Goal: Transaction & Acquisition: Purchase product/service

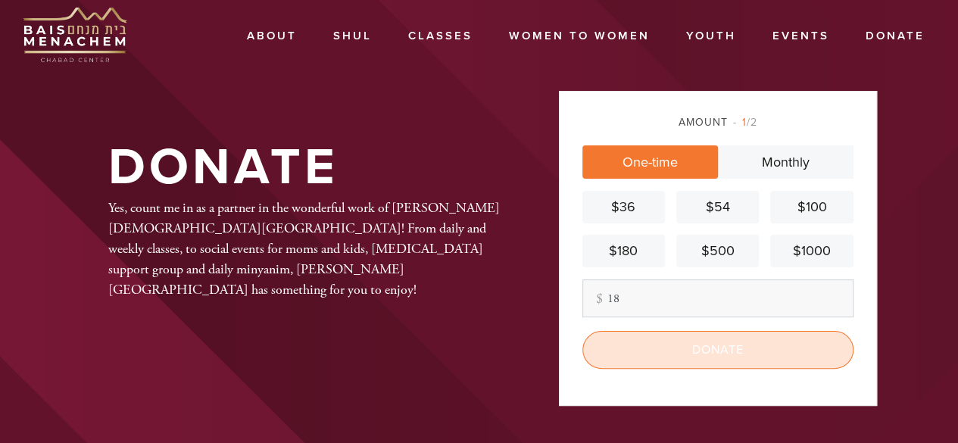
type input "18"
click at [657, 354] on input "Donate" at bounding box center [717, 350] width 271 height 38
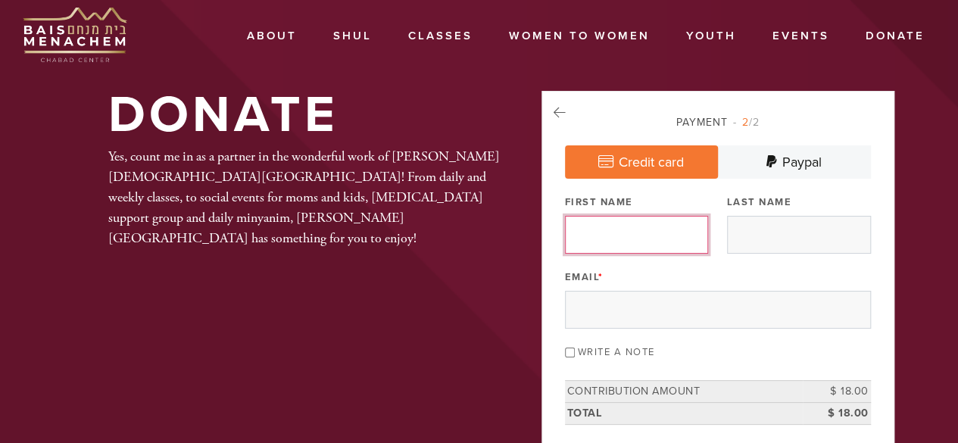
click at [679, 226] on input "First Name" at bounding box center [637, 235] width 144 height 38
type input "Shoshanah"
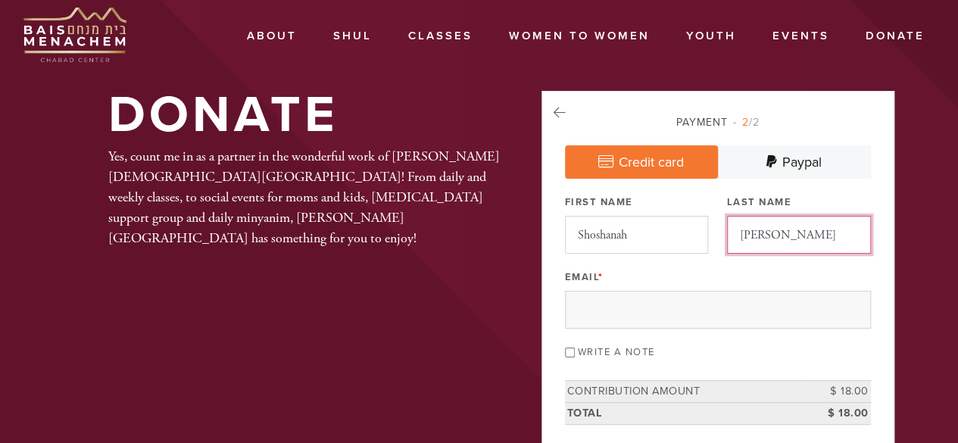
type input "COhen"
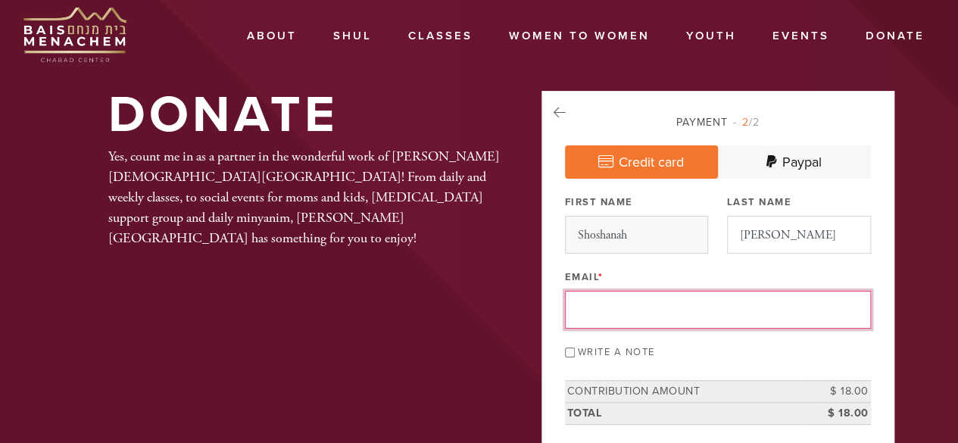
click at [749, 232] on input "COhen" at bounding box center [799, 235] width 144 height 38
click at [757, 229] on input "COhen" at bounding box center [799, 235] width 144 height 38
drag, startPoint x: 791, startPoint y: 244, endPoint x: 728, endPoint y: 243, distance: 63.6
click at [728, 243] on input "COhen" at bounding box center [799, 235] width 144 height 38
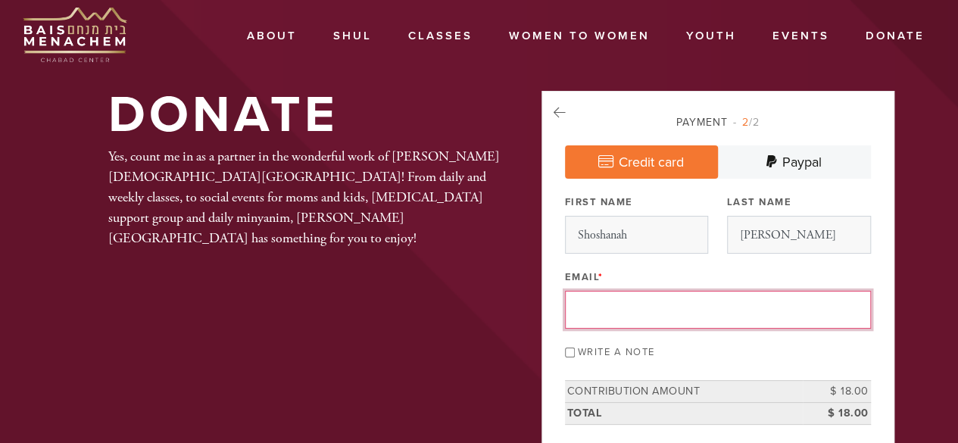
drag, startPoint x: 786, startPoint y: 239, endPoint x: 720, endPoint y: 243, distance: 66.0
type input "smwc414@gmail.com"
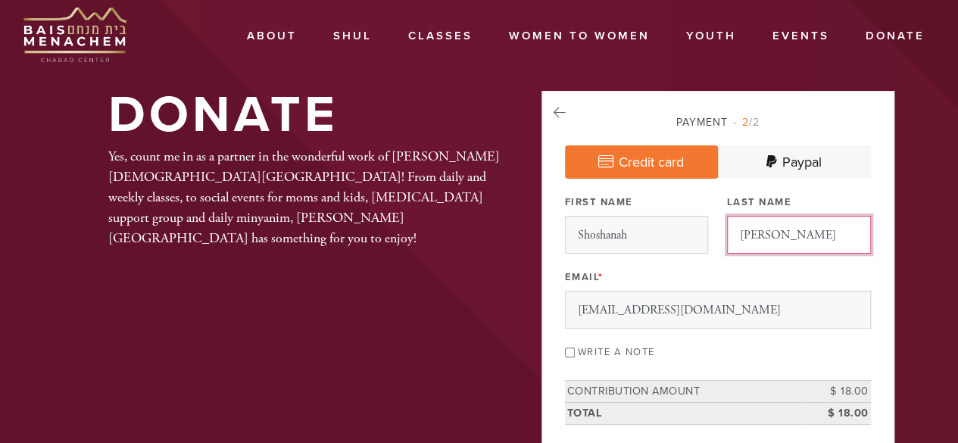
click at [777, 236] on input "COhen" at bounding box center [799, 235] width 144 height 38
type input "Cohen"
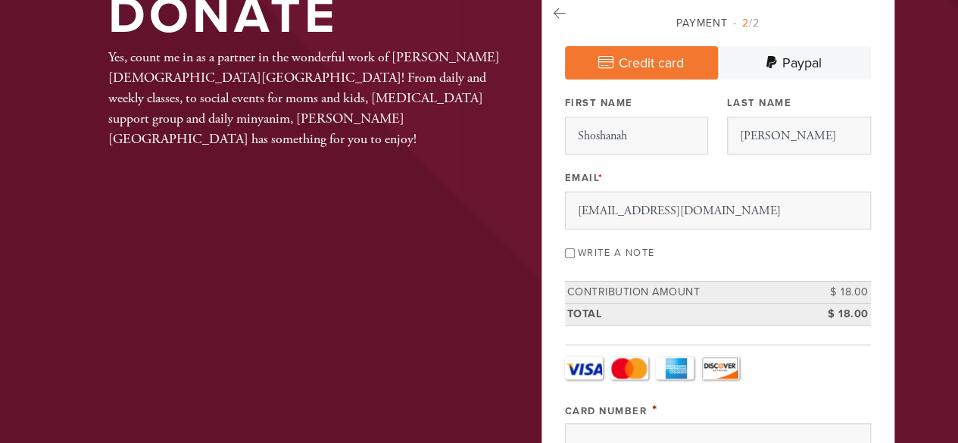
scroll to position [93, 0]
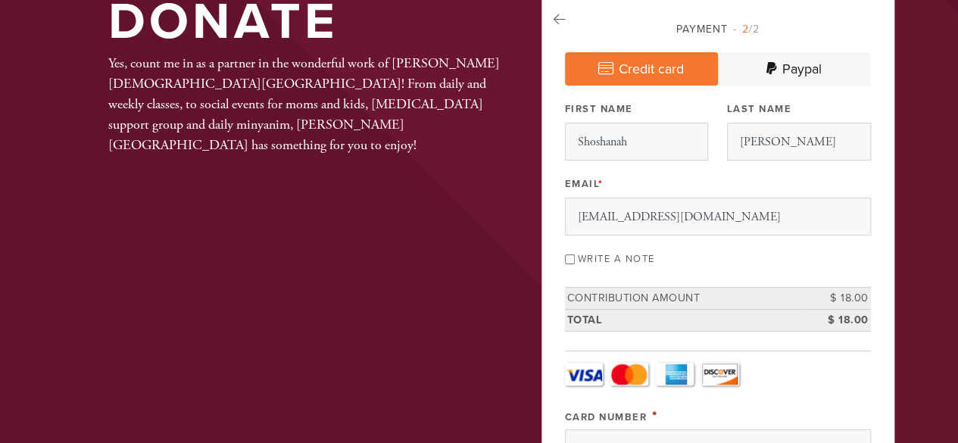
click at [575, 254] on input "Write a note" at bounding box center [570, 259] width 10 height 10
checkbox input "true"
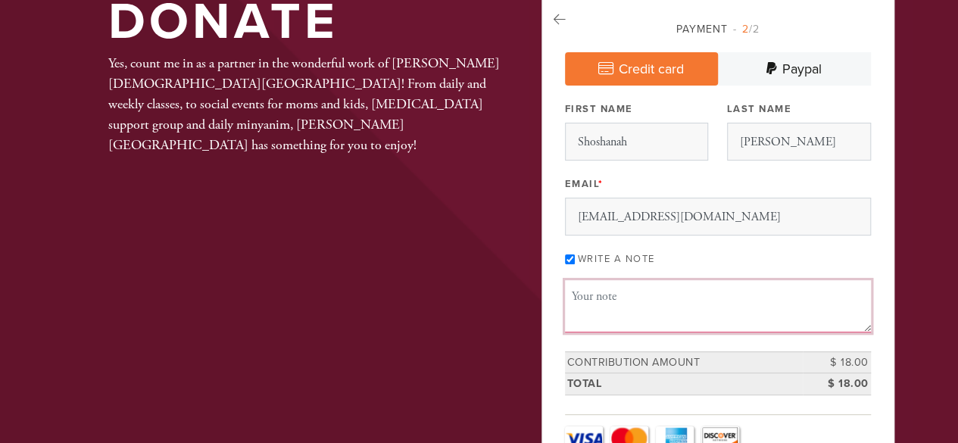
click at [616, 293] on textarea "Message or dedication" at bounding box center [718, 305] width 306 height 51
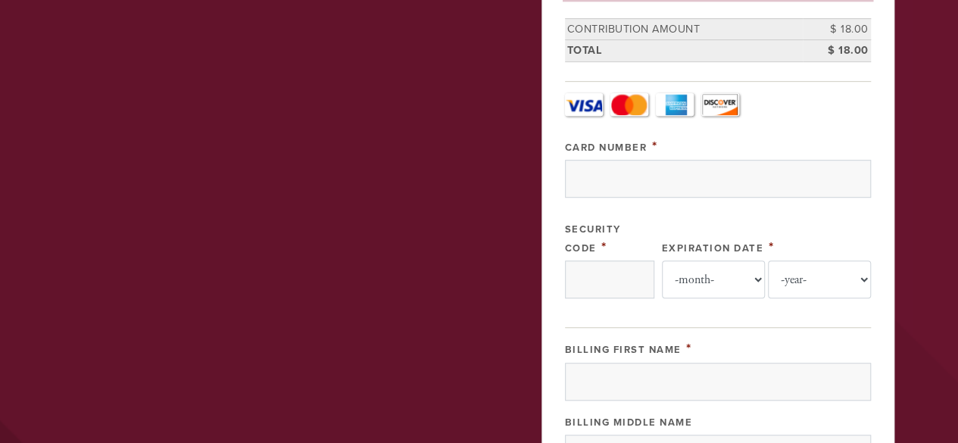
scroll to position [430, 0]
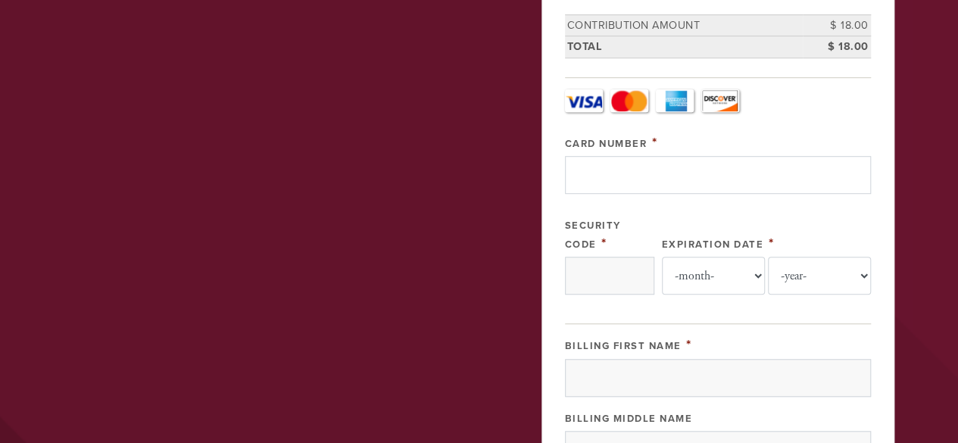
type textarea "women's auction 1st day Rosh Hashanah"
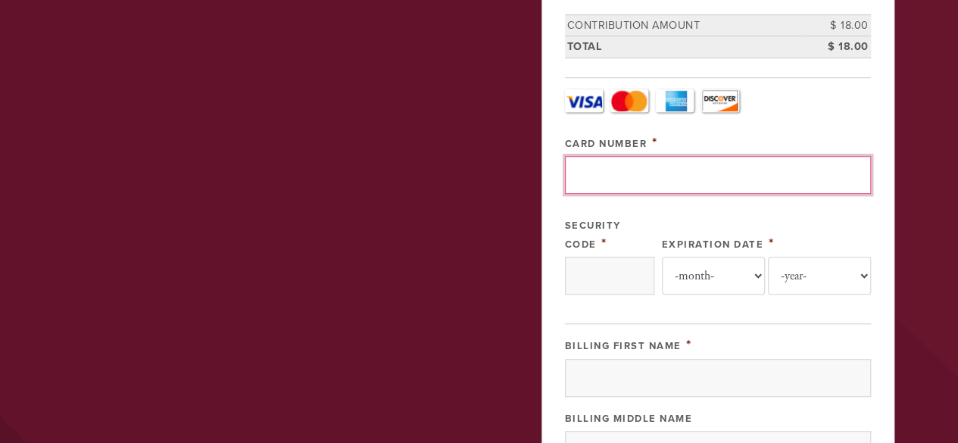
click at [685, 163] on input "Card Number" at bounding box center [718, 175] width 306 height 38
type input "4388576204714292"
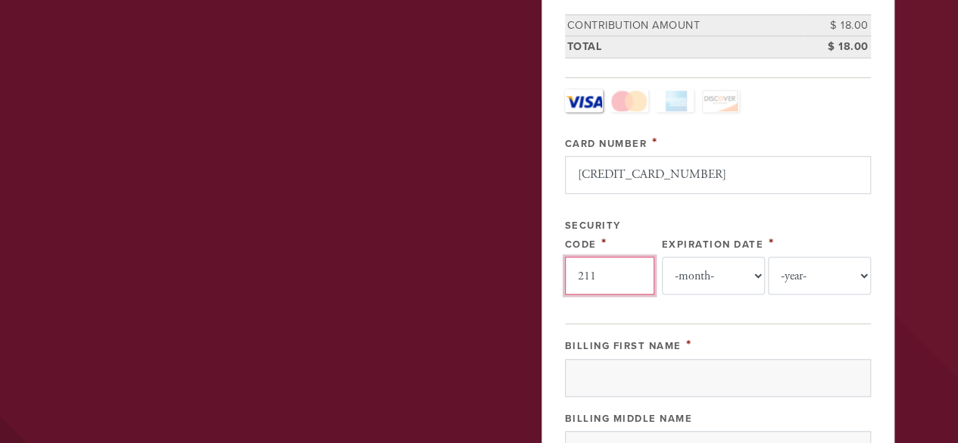
type input "211"
select select "8"
select select "2030"
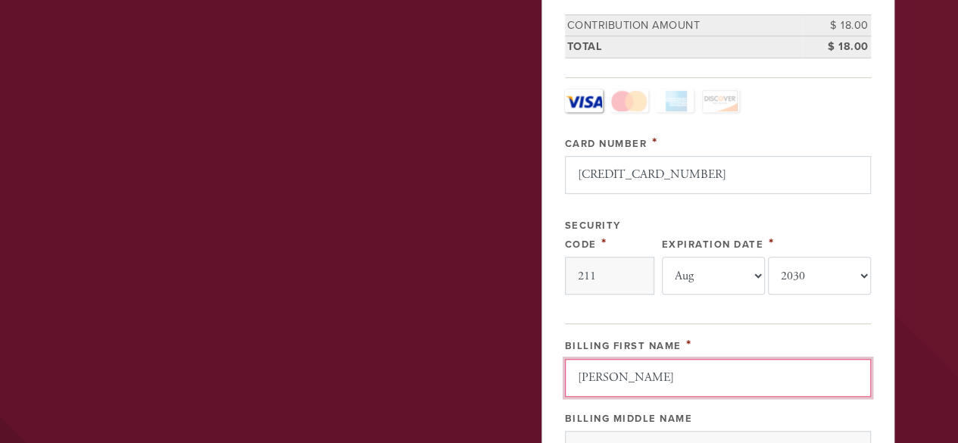
type input "Stephanie"
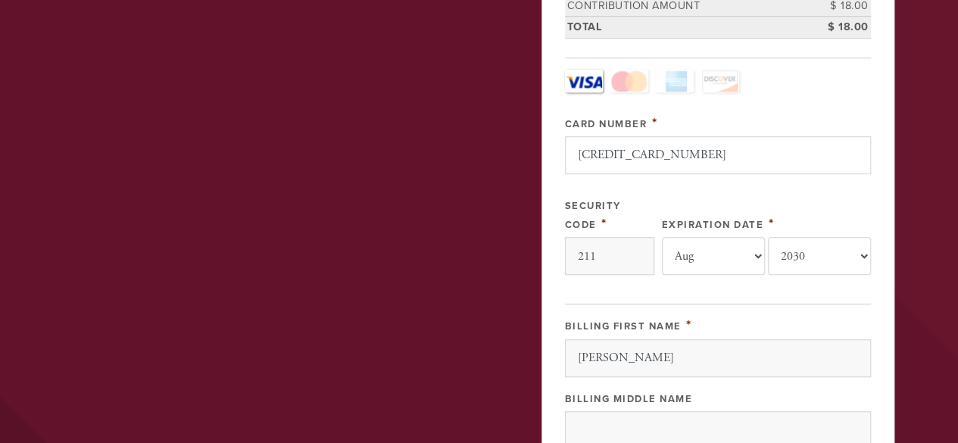
scroll to position [724, 0]
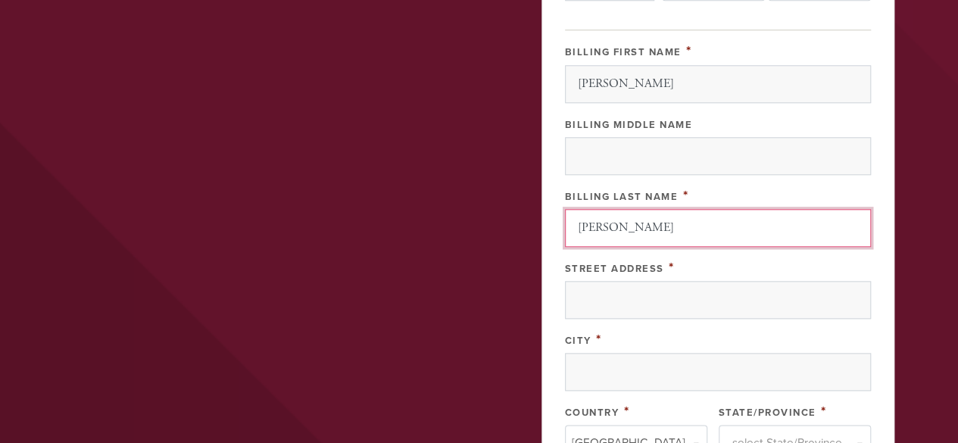
type input "Webb"
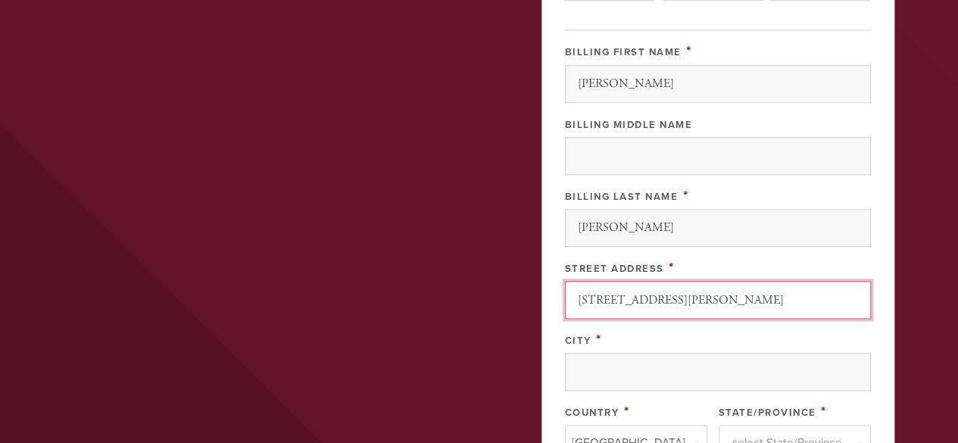
type input "2650 W Lunt Ave Unit 1"
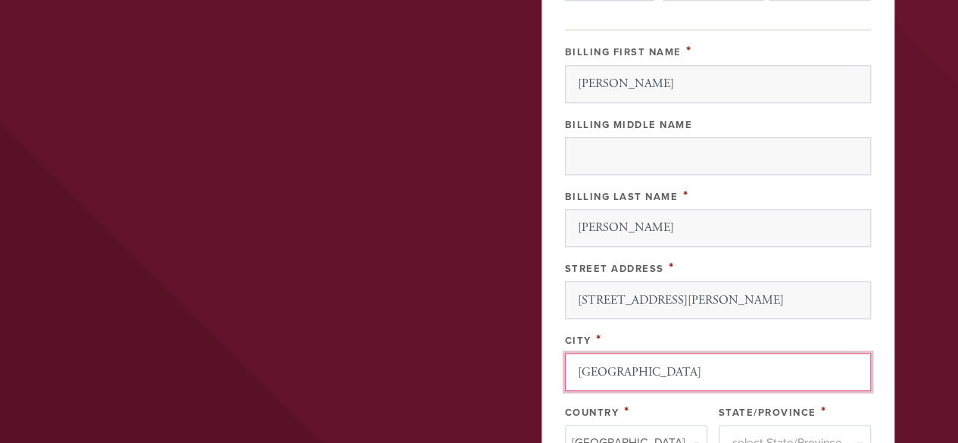
type input "Chicago"
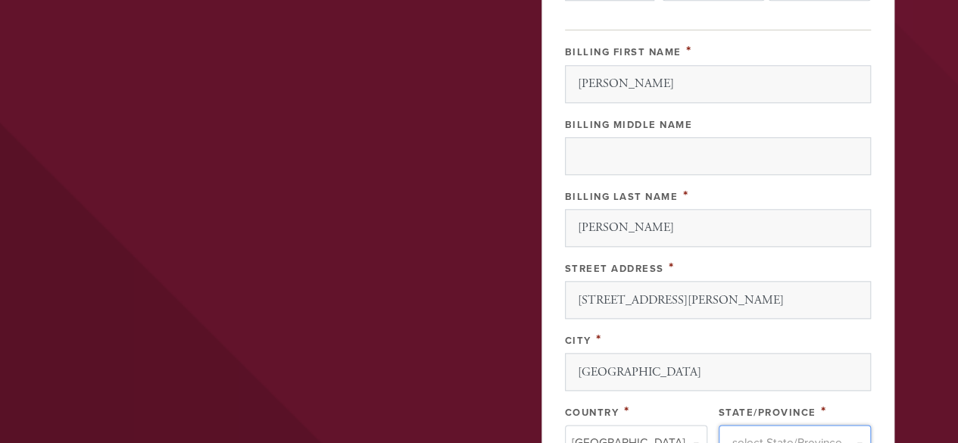
type input "i"
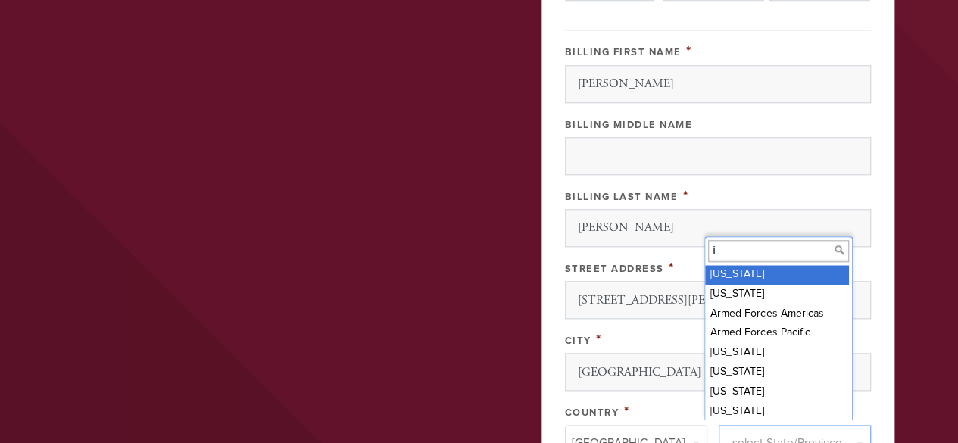
type input "il"
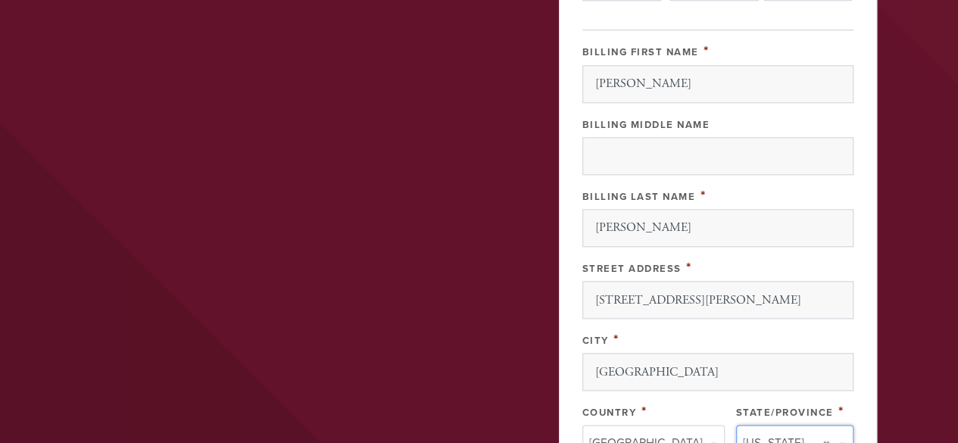
scroll to position [1009, 0]
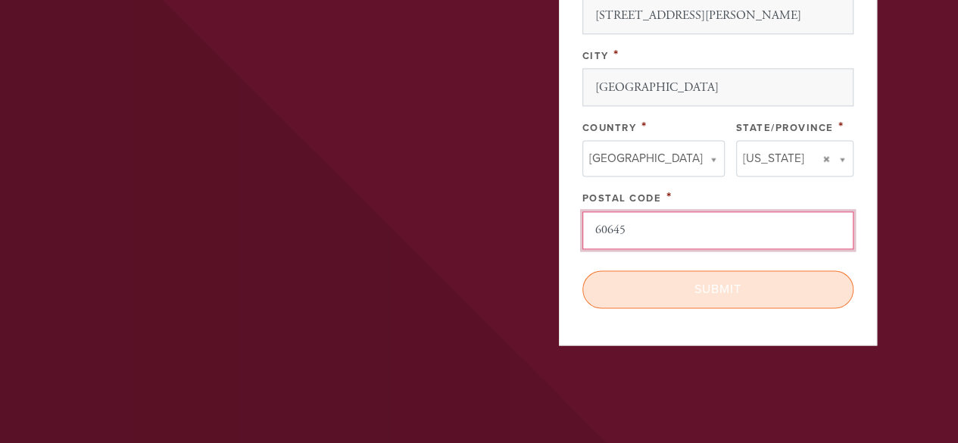
type input "60645"
click at [698, 292] on input "Submit" at bounding box center [717, 289] width 271 height 38
